Goal: Navigation & Orientation: Find specific page/section

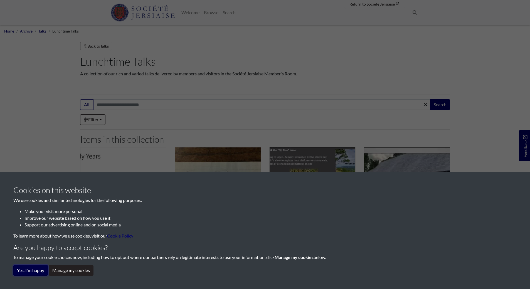
click at [32, 271] on button "Yes, I'm happy" at bounding box center [30, 270] width 35 height 11
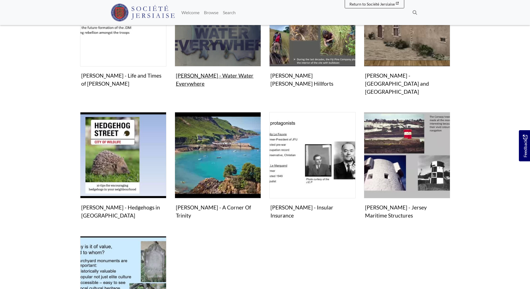
scroll to position [56, 0]
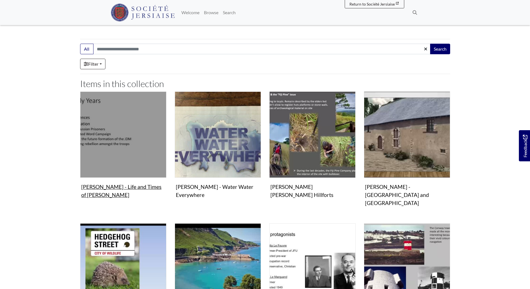
click at [145, 141] on img "Items in this Collection" at bounding box center [123, 135] width 86 height 86
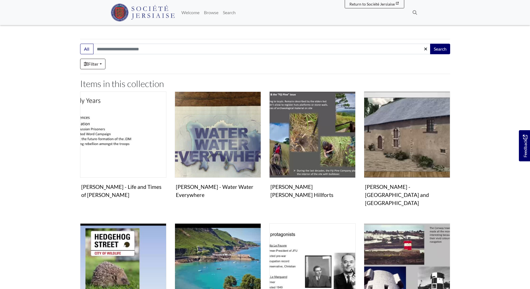
scroll to position [0, 0]
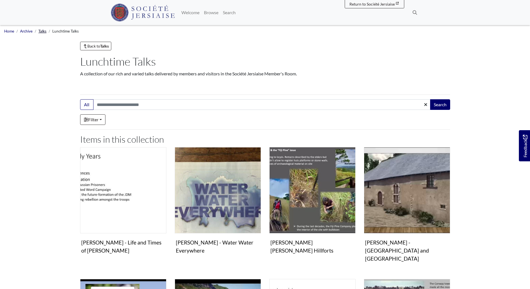
click at [42, 31] on link "Talks" at bounding box center [42, 31] width 8 height 4
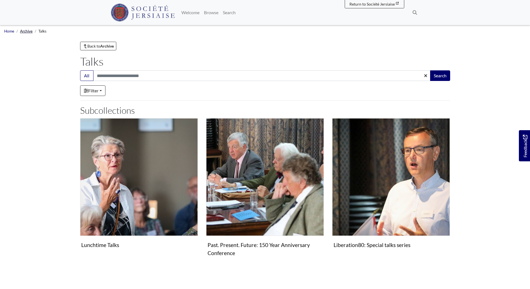
click at [23, 32] on link "Archive" at bounding box center [26, 31] width 13 height 4
